Goal: Use online tool/utility: Utilize a website feature to perform a specific function

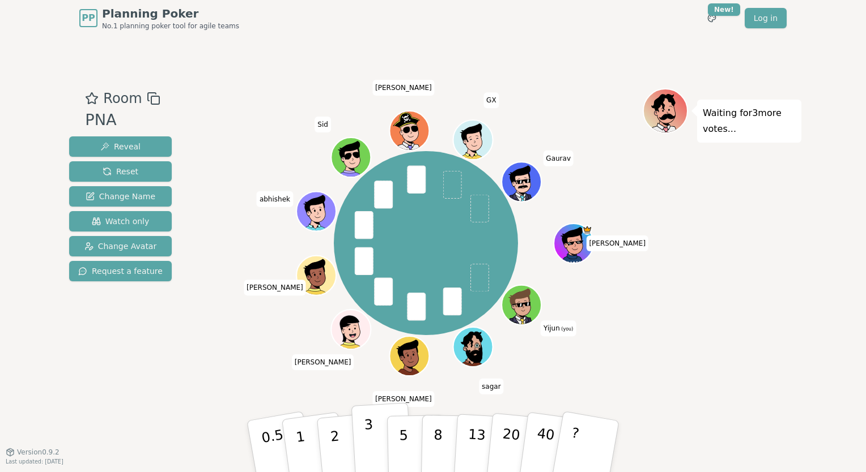
click at [365, 444] on p "3" at bounding box center [370, 448] width 12 height 62
click at [365, 441] on p "3" at bounding box center [370, 448] width 12 height 62
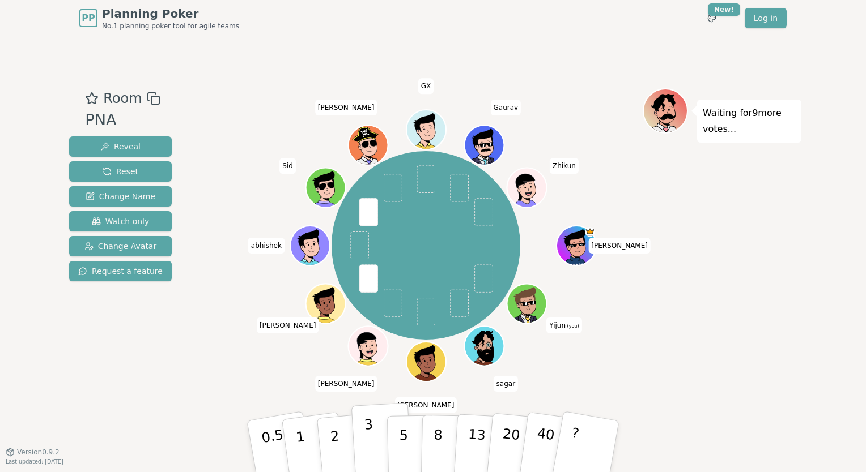
click at [366, 438] on p "3" at bounding box center [370, 448] width 12 height 62
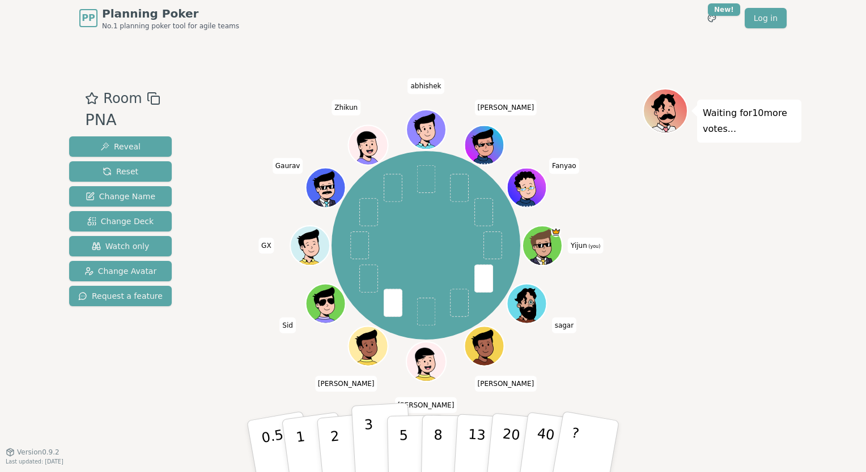
click at [364, 436] on p "3" at bounding box center [370, 448] width 12 height 62
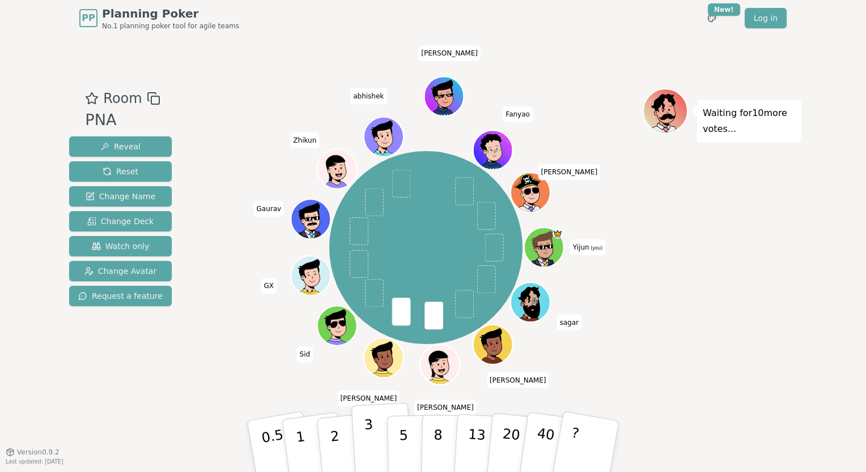
click at [367, 440] on p "3" at bounding box center [370, 448] width 12 height 62
click at [365, 444] on p "3" at bounding box center [370, 448] width 12 height 62
click at [337, 441] on p "2" at bounding box center [336, 448] width 15 height 62
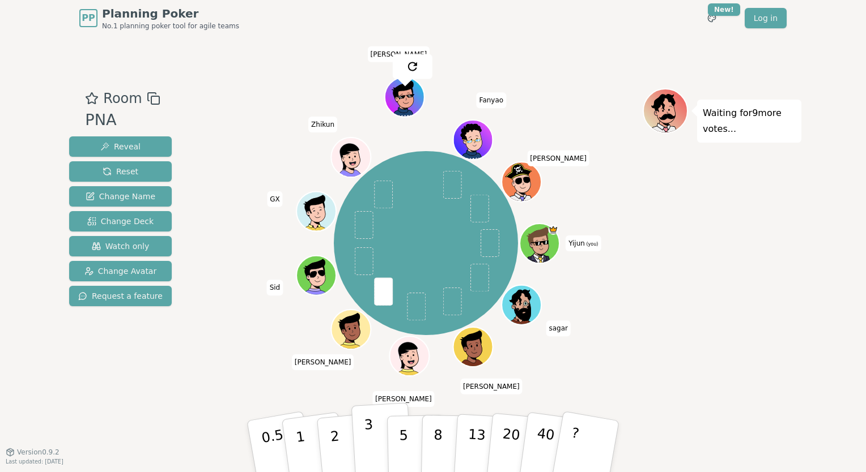
click at [366, 446] on p "3" at bounding box center [370, 448] width 12 height 62
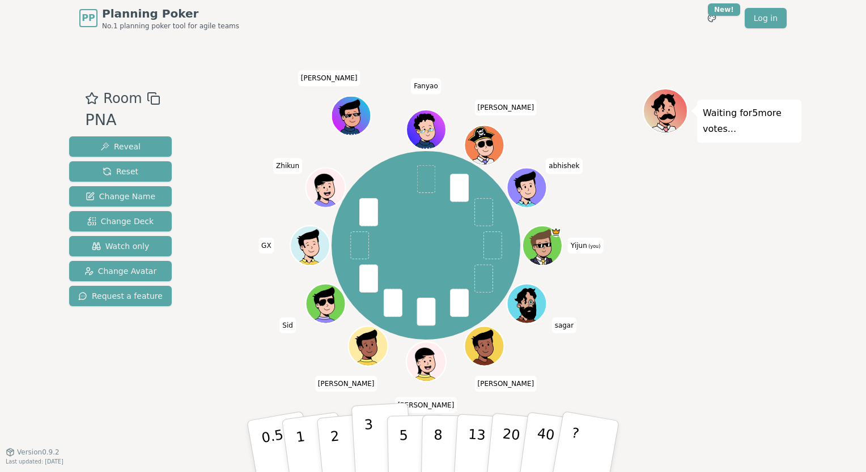
click at [366, 439] on p "3" at bounding box center [370, 448] width 12 height 62
click at [306, 440] on button "1" at bounding box center [313, 447] width 67 height 92
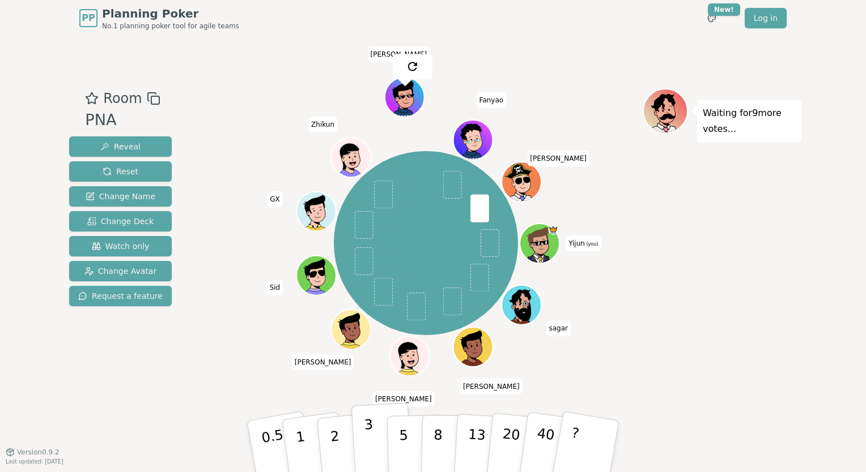
click at [367, 440] on p "3" at bounding box center [370, 448] width 12 height 62
click at [331, 442] on p "2" at bounding box center [336, 448] width 15 height 62
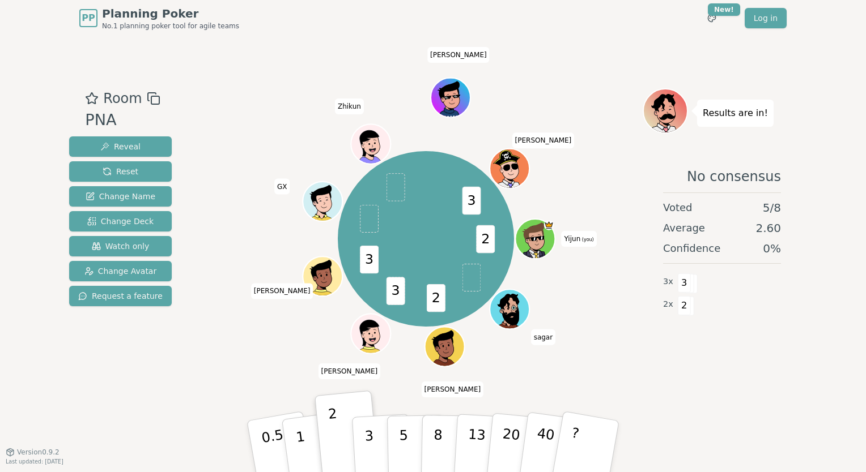
click at [615, 458] on div "PP Planning Poker No.1 planning poker tool for agile teams Toggle theme New! Lo…" at bounding box center [433, 236] width 866 height 472
